Goal: Book appointment/travel/reservation

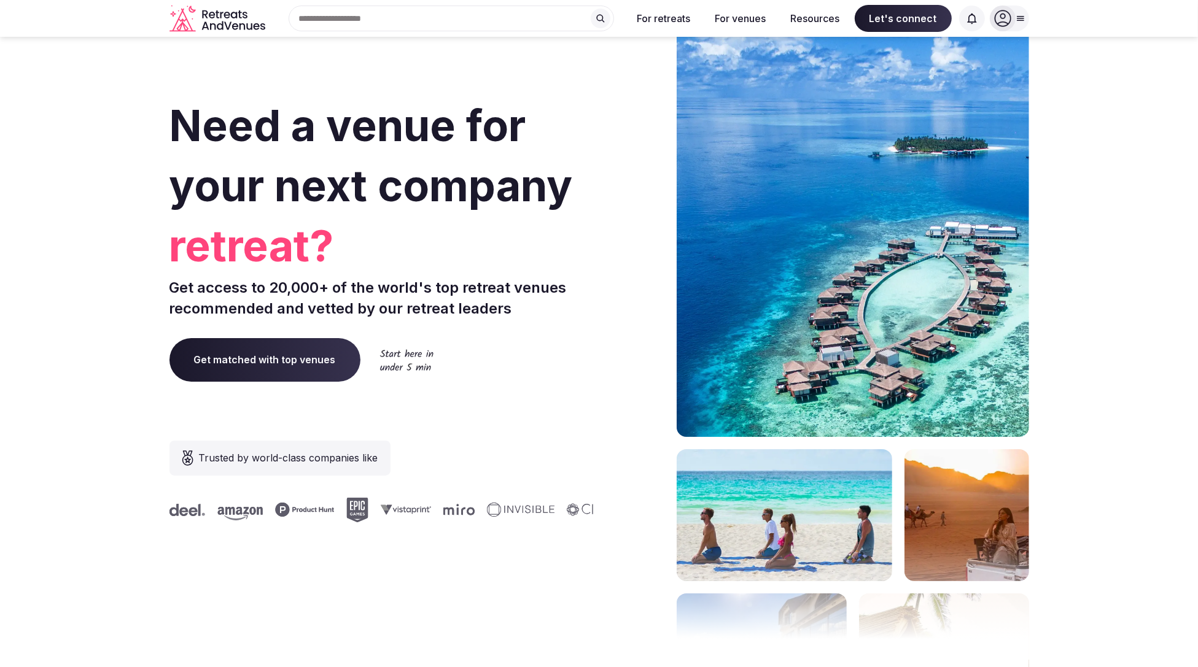
click at [273, 370] on span "Get matched with top venues" at bounding box center [264, 359] width 191 height 43
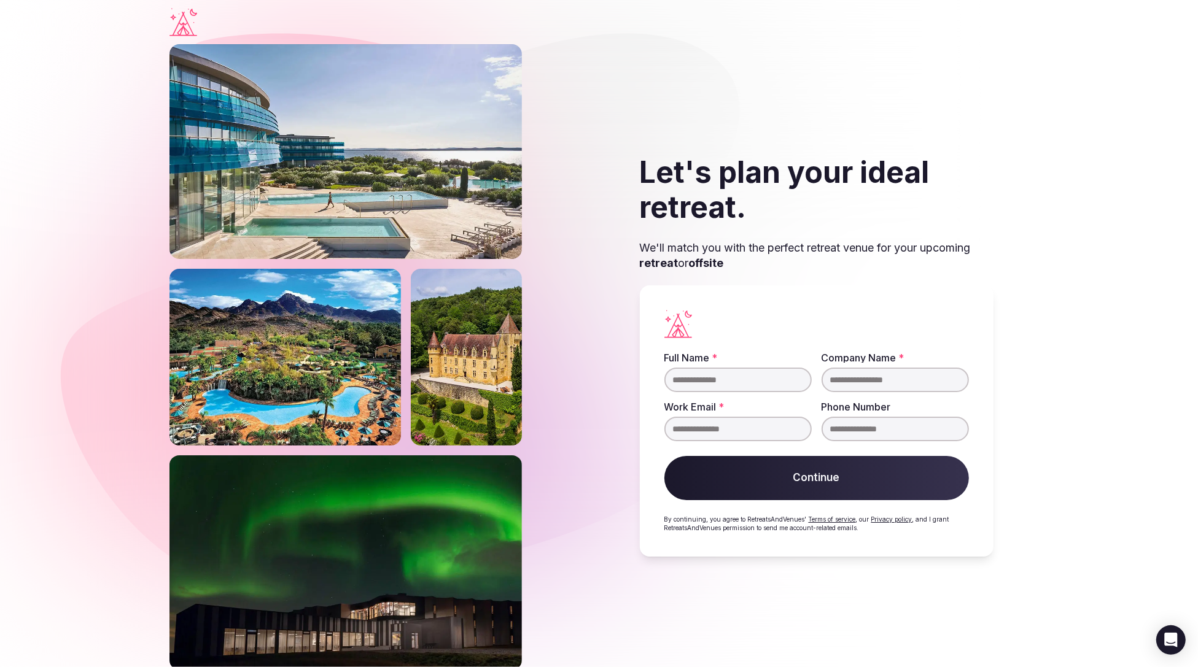
click at [726, 379] on input "Full Name *" at bounding box center [737, 380] width 147 height 25
type input "****"
click at [828, 383] on input "Company Name *" at bounding box center [894, 380] width 147 height 25
type input "****"
click at [773, 431] on input "Work Email *" at bounding box center [737, 429] width 147 height 25
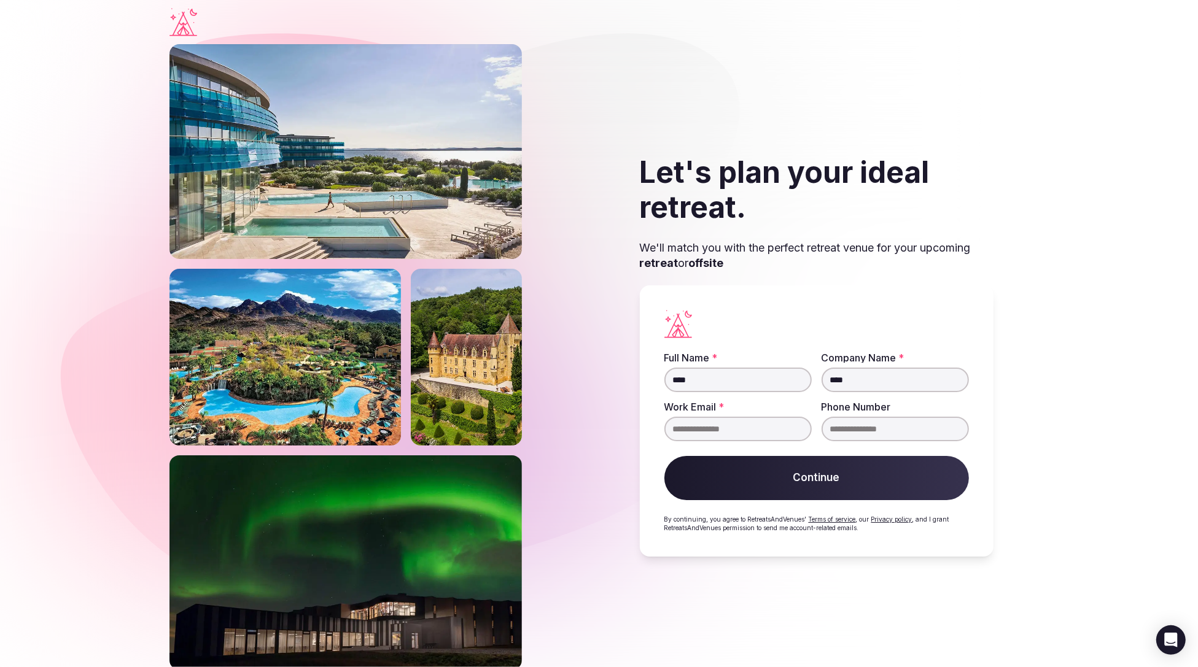
type input "**********"
click at [852, 433] on input "Phone Number" at bounding box center [894, 429] width 147 height 25
type input "********"
click at [860, 483] on button "Continue" at bounding box center [816, 478] width 304 height 44
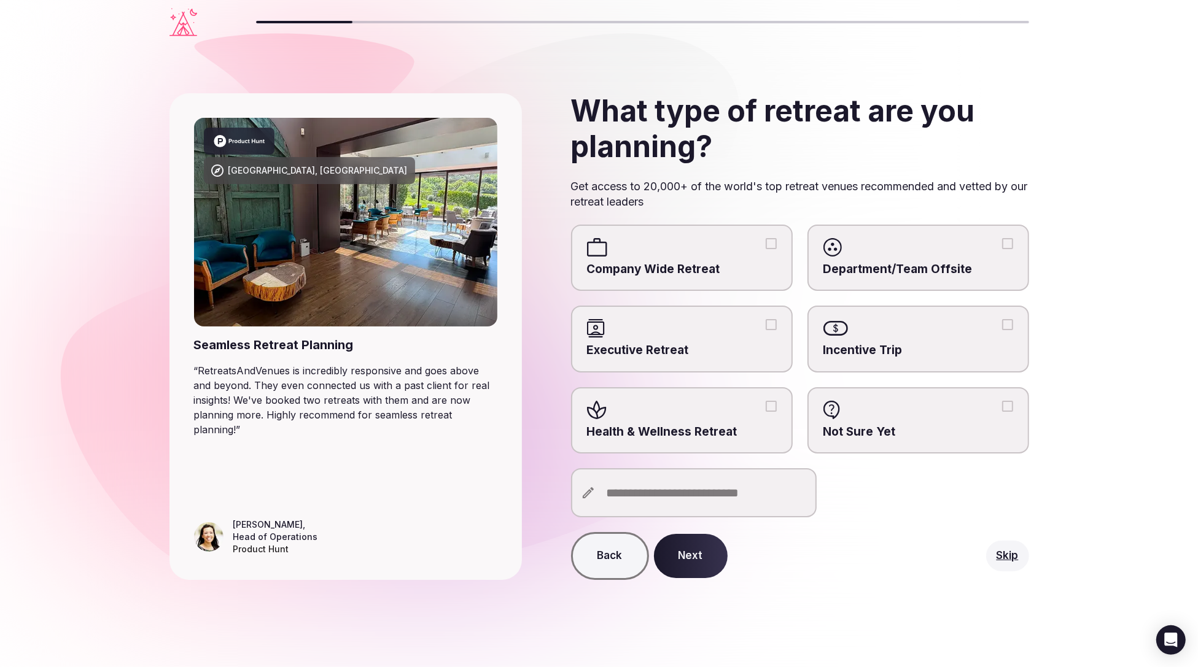
click at [722, 270] on span "Company Wide Retreat" at bounding box center [682, 269] width 190 height 17
click at [765, 249] on button "Company Wide Retreat" at bounding box center [770, 243] width 11 height 11
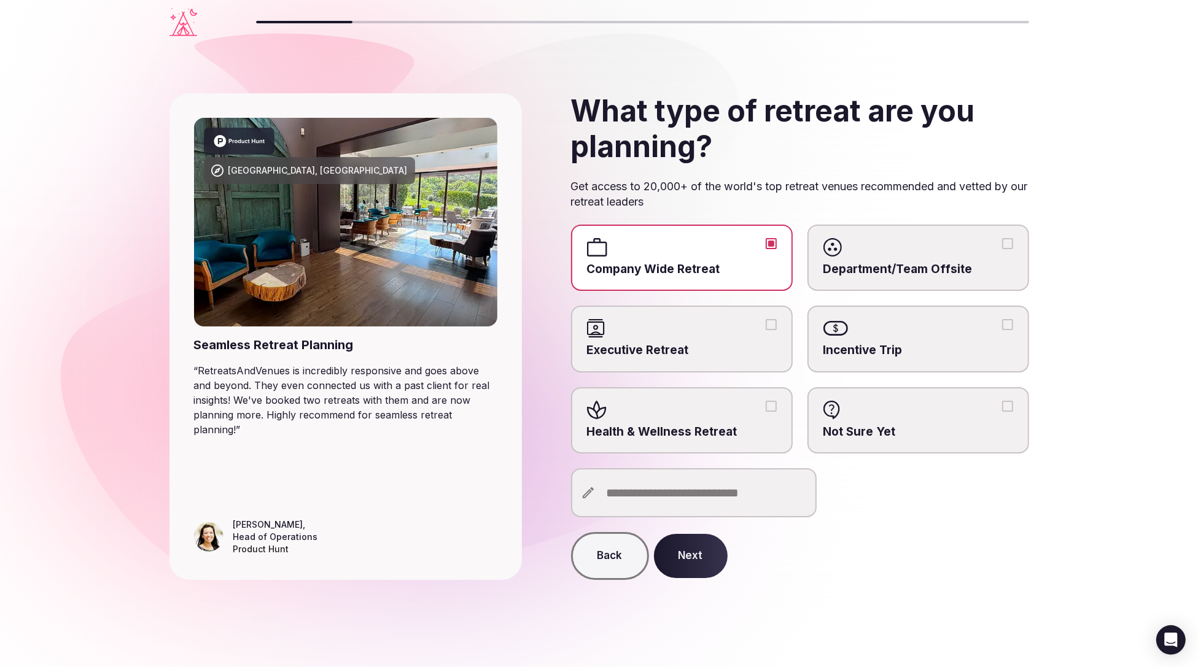
click at [705, 551] on button "Next" at bounding box center [691, 556] width 74 height 44
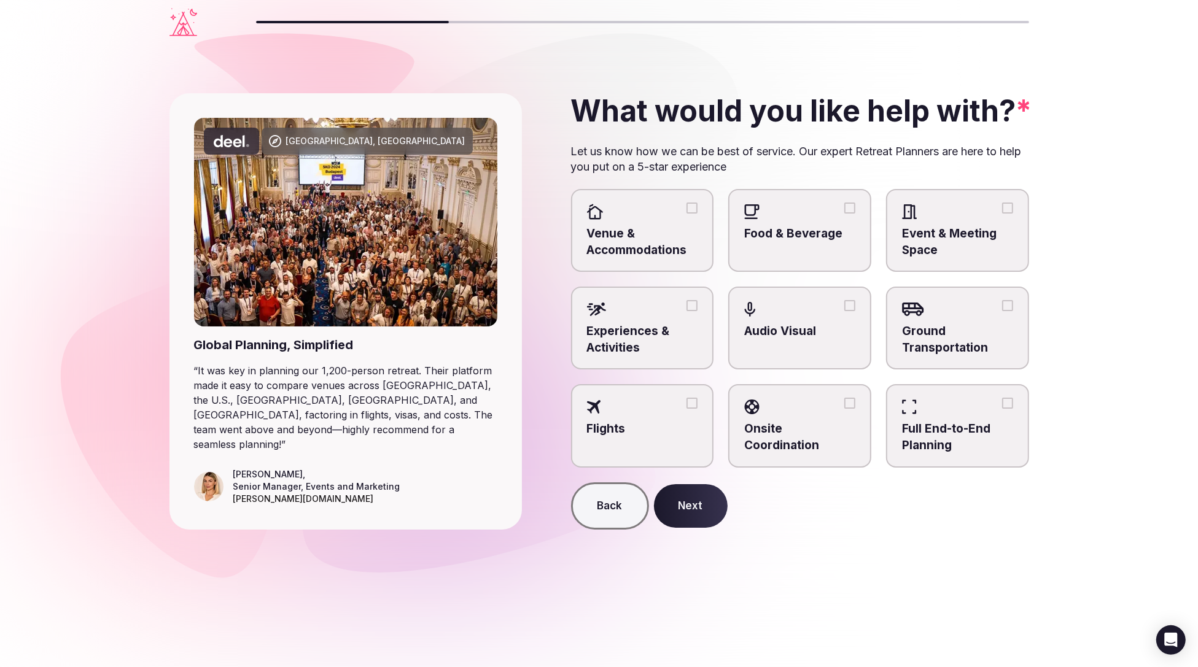
click at [797, 255] on label "Food & Beverage" at bounding box center [799, 230] width 143 height 83
click at [844, 214] on button "Food & Beverage" at bounding box center [849, 208] width 11 height 11
click at [673, 239] on span "Venue & Accommodations" at bounding box center [642, 242] width 111 height 33
click at [686, 214] on button "Venue & Accommodations" at bounding box center [691, 208] width 11 height 11
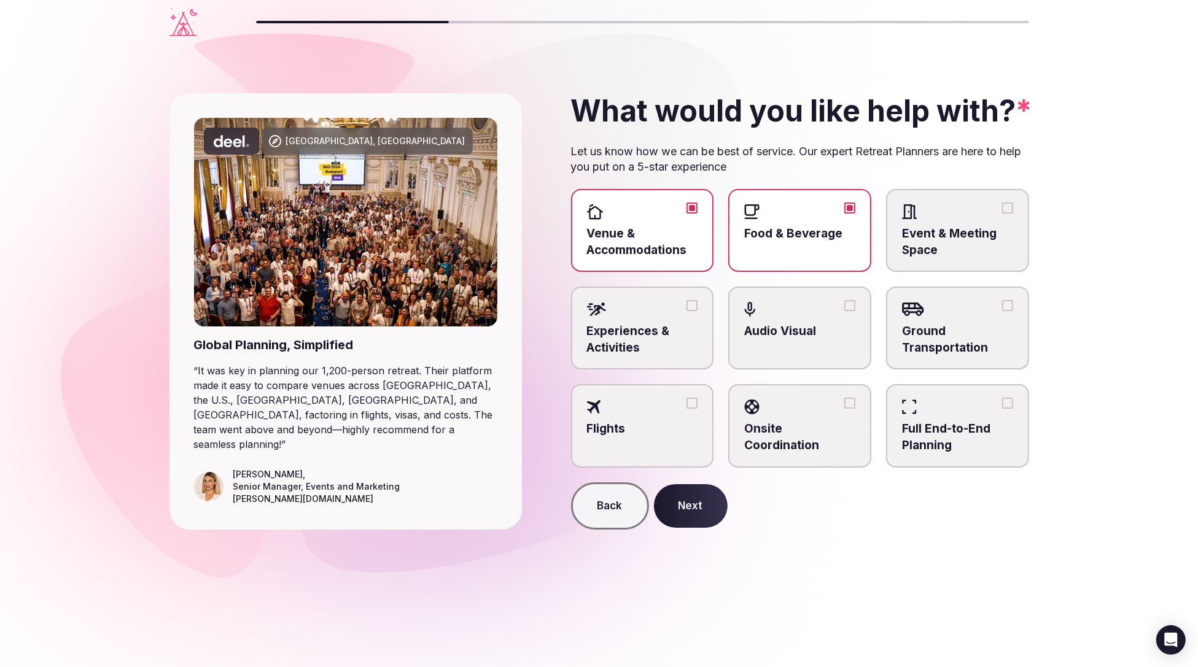
click at [696, 508] on button "Next" at bounding box center [691, 506] width 74 height 44
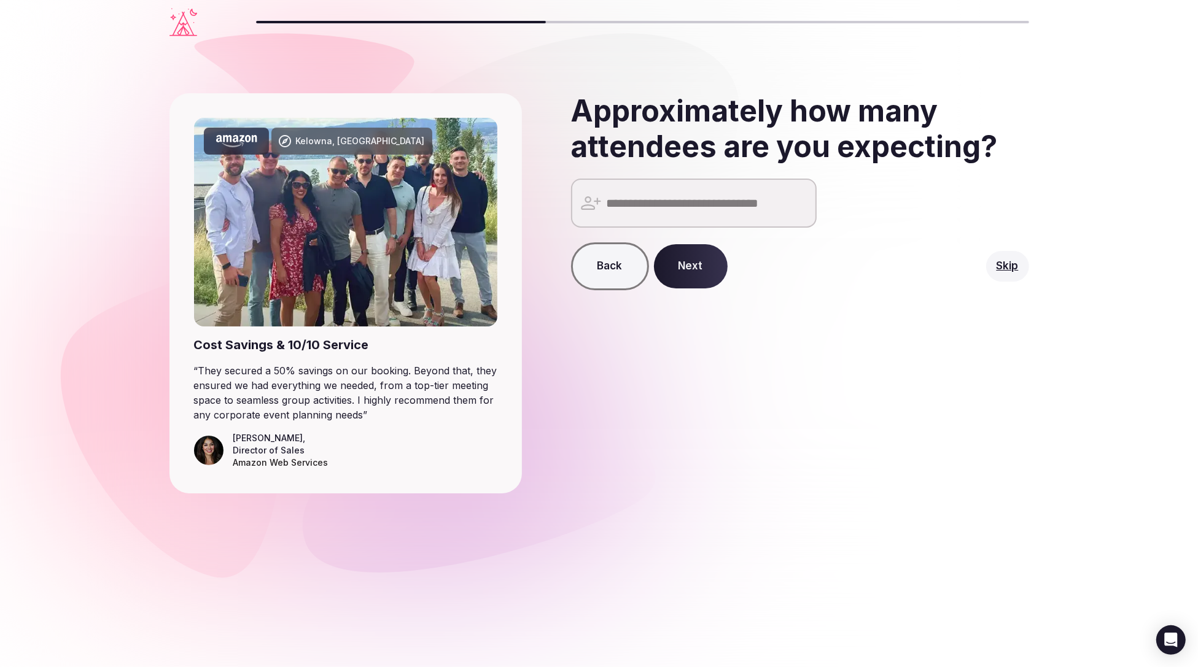
click at [679, 216] on input "number" at bounding box center [694, 203] width 246 height 49
type input "***"
click at [684, 266] on button "Next" at bounding box center [691, 266] width 74 height 44
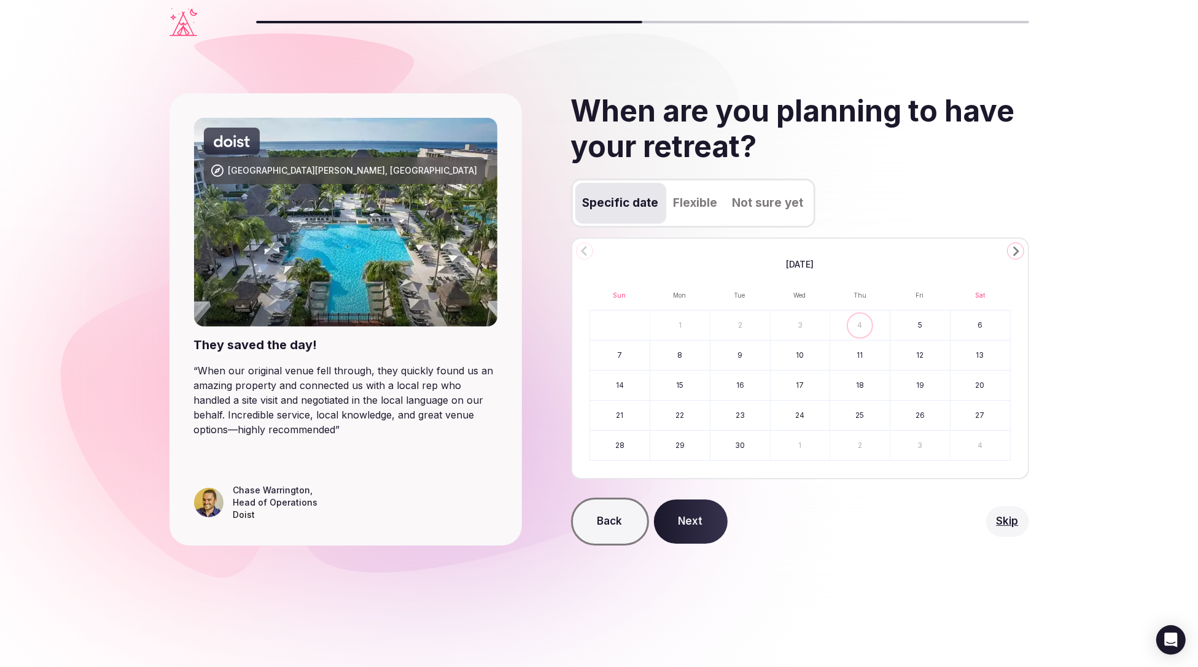
click at [741, 403] on button "23" at bounding box center [740, 415] width 60 height 29
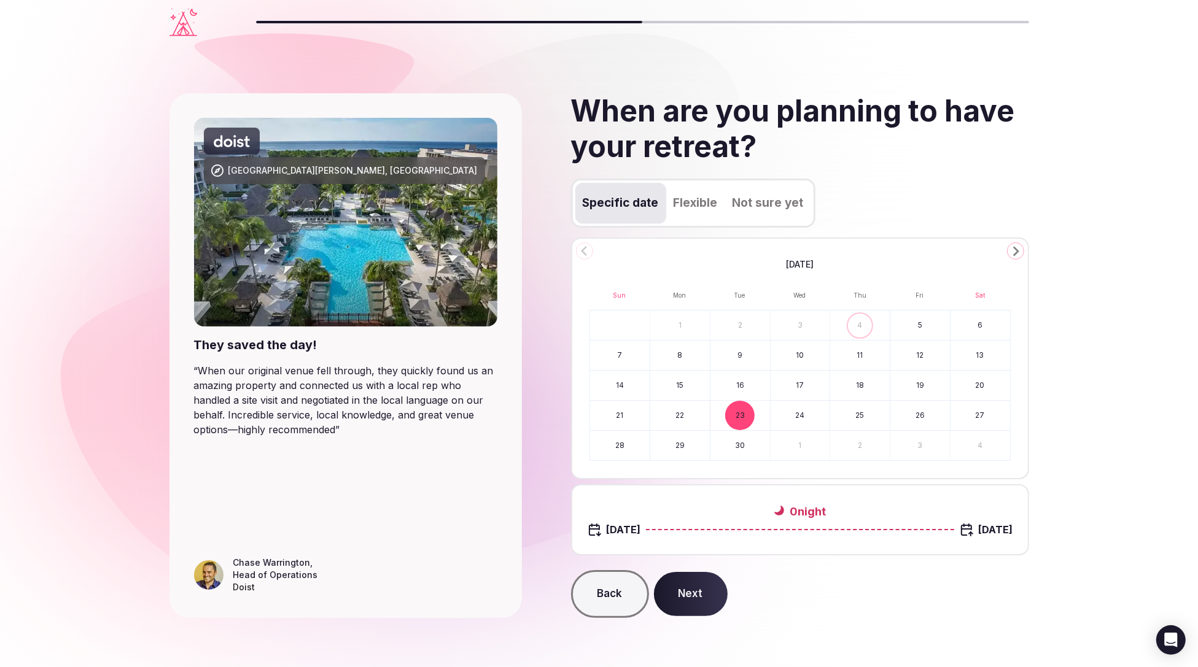
click at [887, 409] on button "25" at bounding box center [860, 415] width 60 height 29
click at [704, 581] on button "Next" at bounding box center [691, 594] width 74 height 44
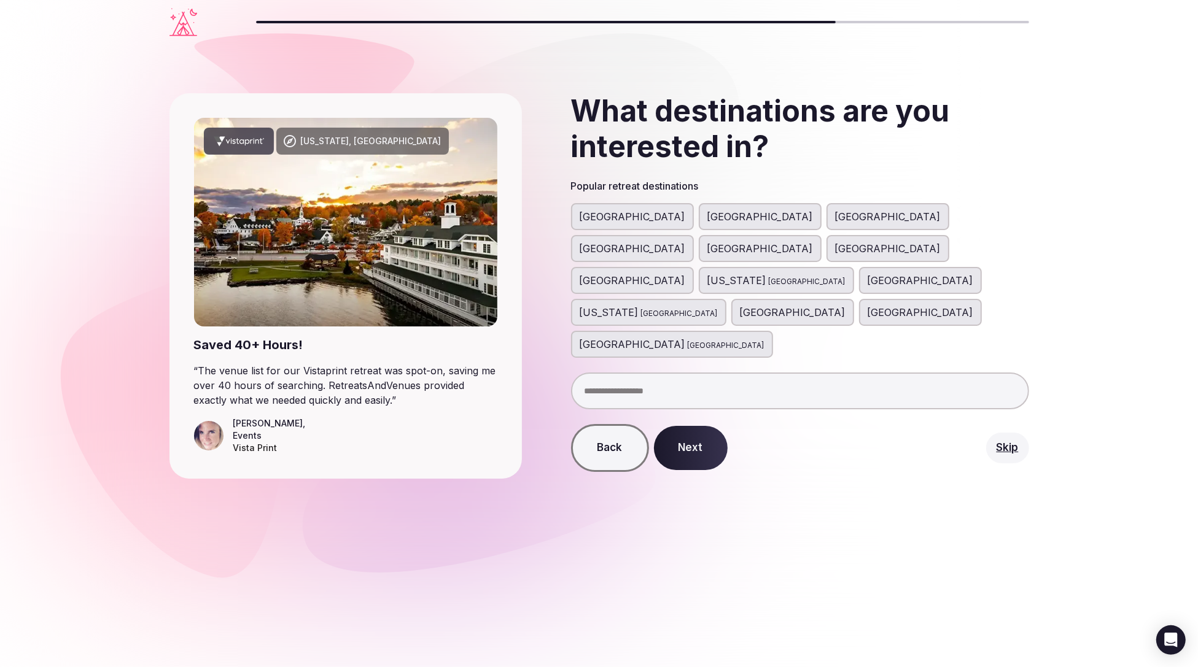
click at [687, 426] on button "Next" at bounding box center [691, 448] width 74 height 44
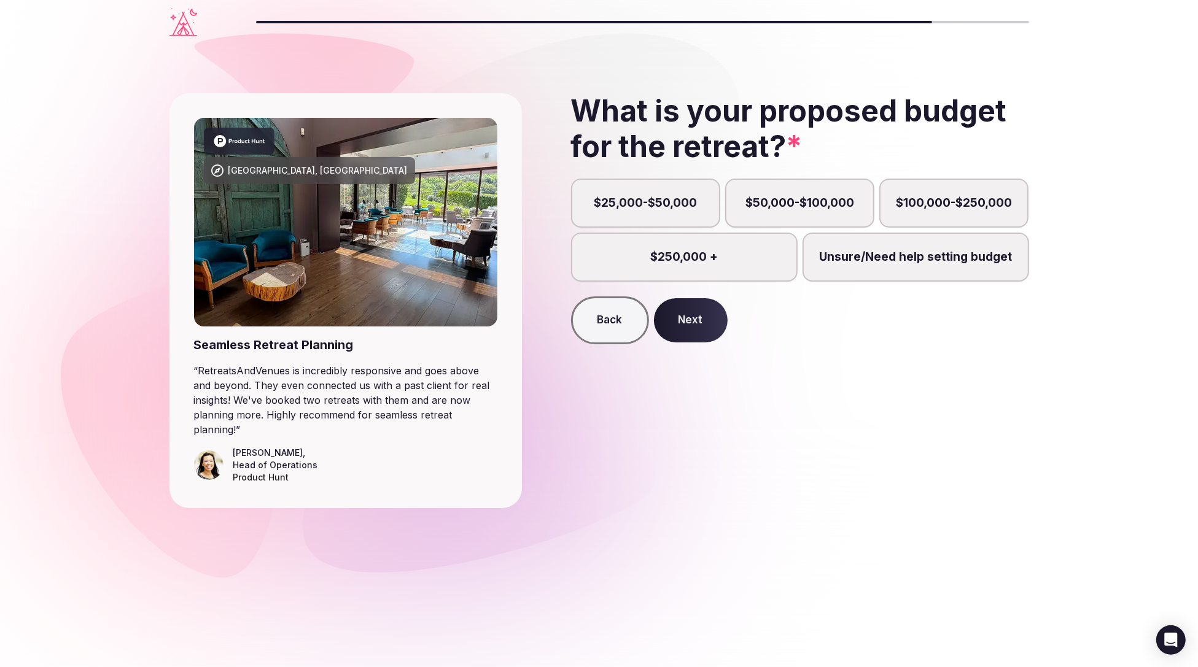
click at [695, 334] on button "Next" at bounding box center [691, 320] width 74 height 44
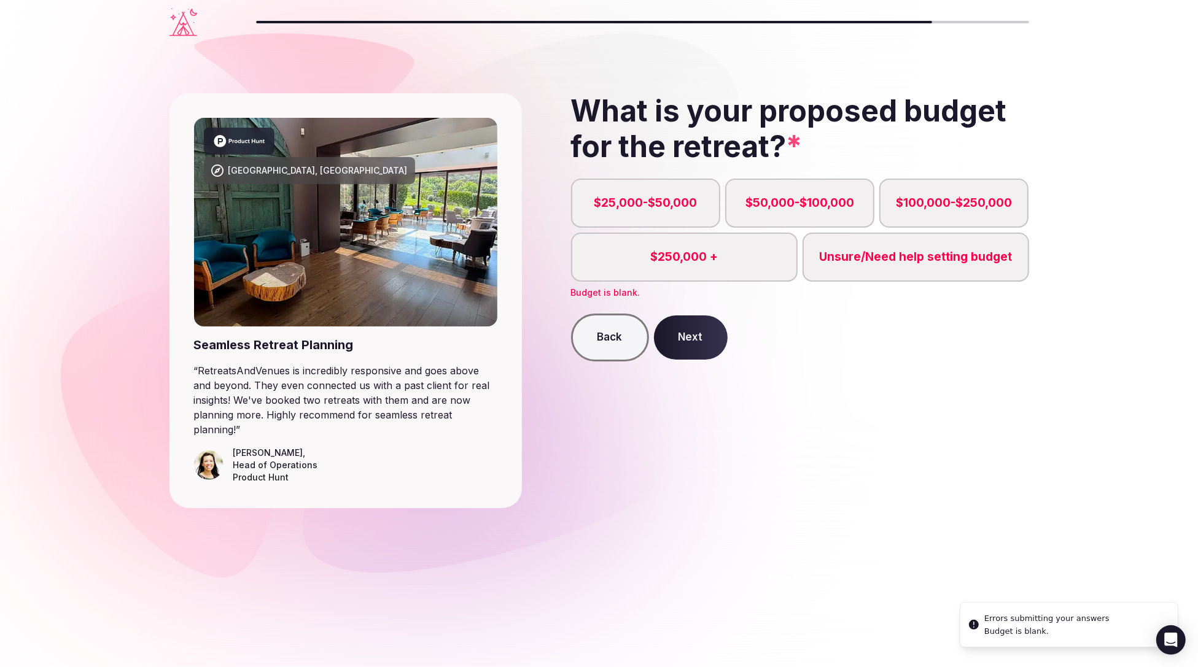
click at [702, 266] on label "$250,000 +" at bounding box center [684, 257] width 227 height 49
click at [696, 266] on button "$250,000 +" at bounding box center [690, 264] width 12 height 12
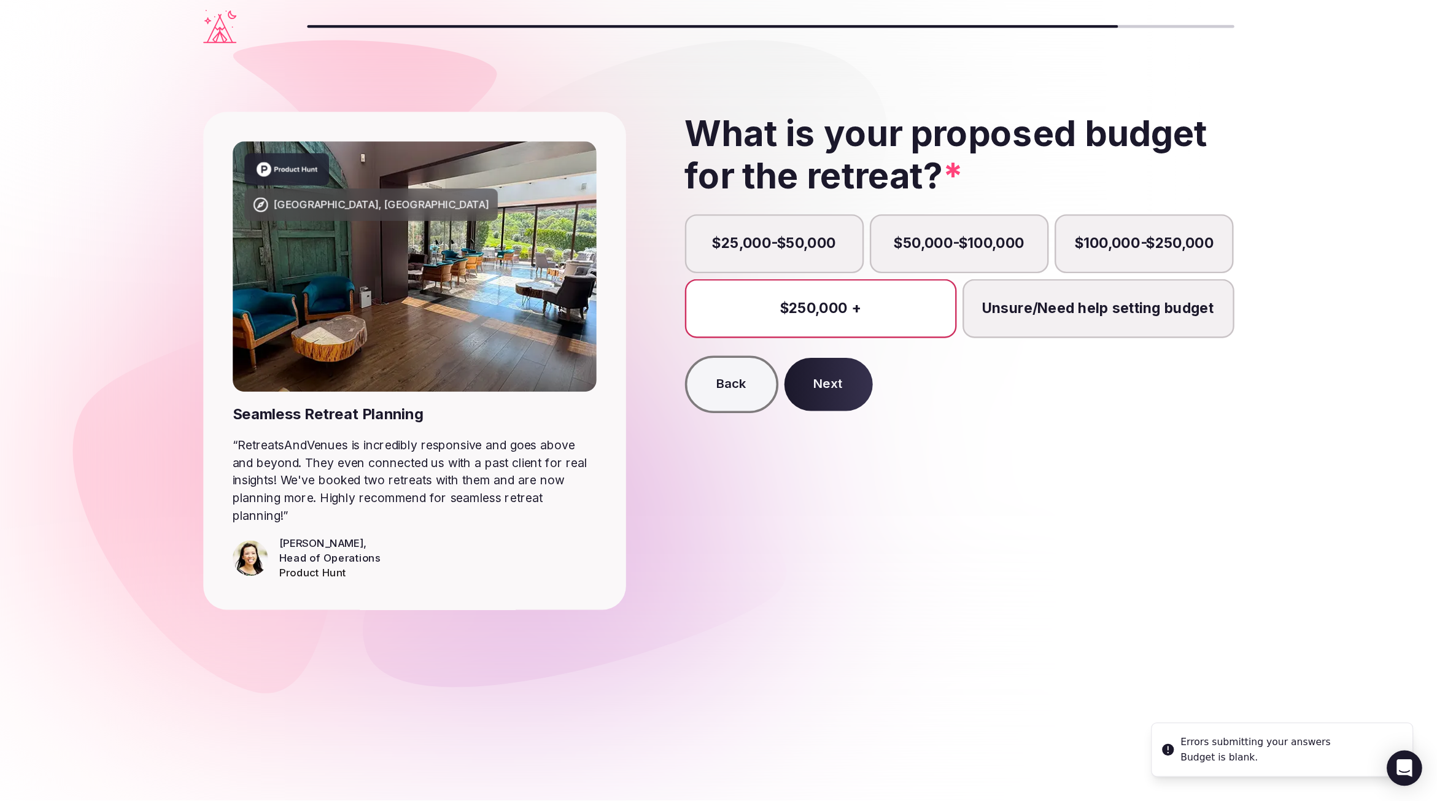
scroll to position [6, 0]
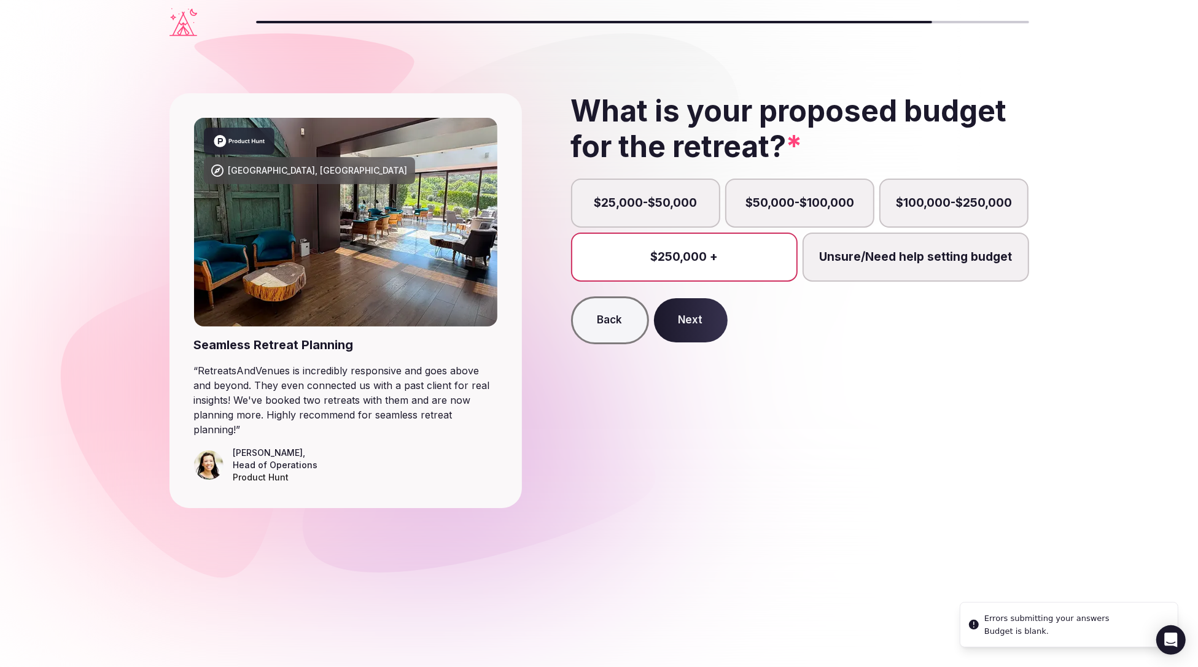
click at [696, 328] on button "Next" at bounding box center [691, 320] width 74 height 44
